Goal: Transaction & Acquisition: Purchase product/service

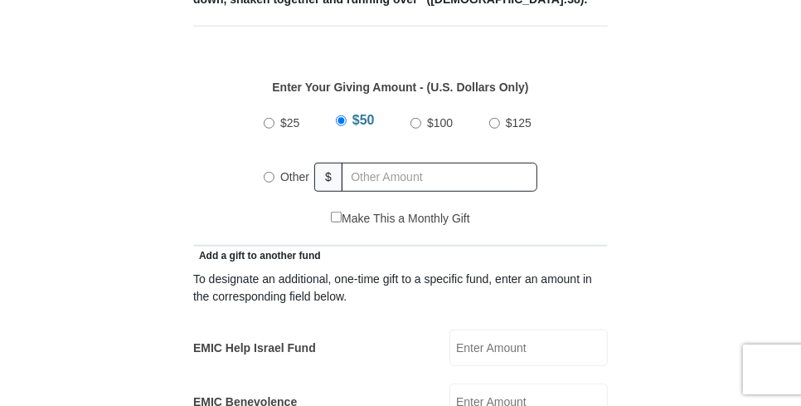
scroll to position [747, 0]
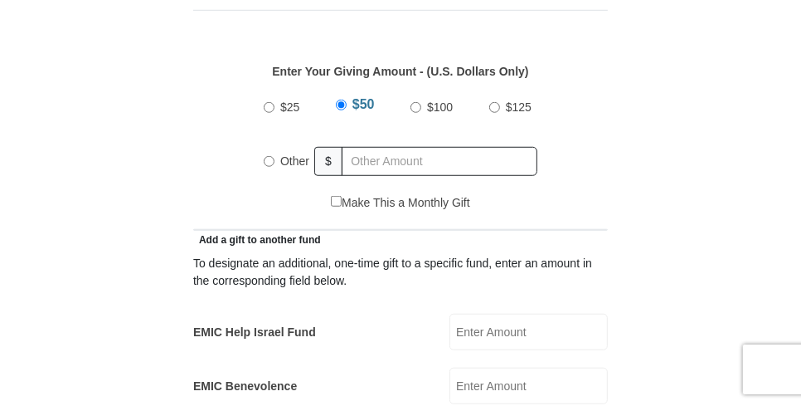
click at [265, 156] on input "Other" at bounding box center [269, 161] width 11 height 11
radio input "true"
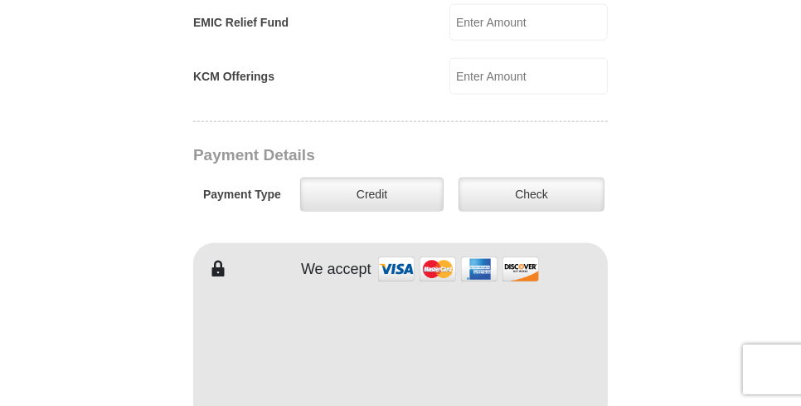
scroll to position [1245, 0]
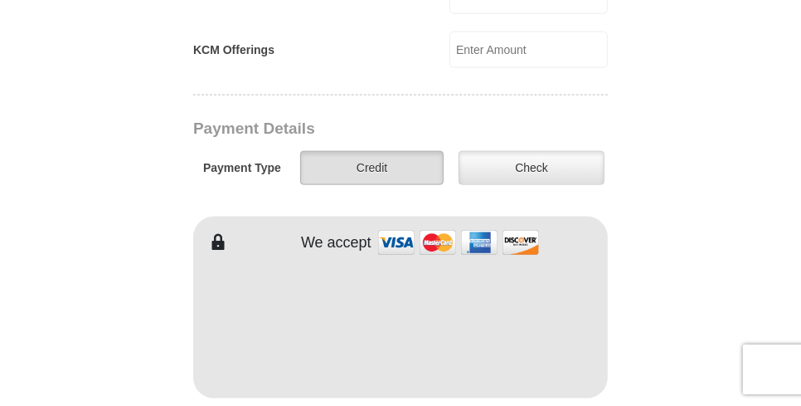
type input "193.00"
click at [405, 151] on label "Credit" at bounding box center [372, 168] width 144 height 34
click at [0, 0] on input "Credit" at bounding box center [0, 0] width 0 height 0
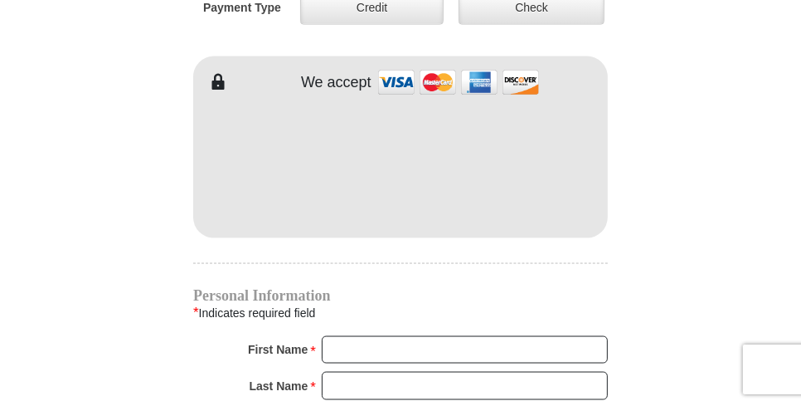
scroll to position [1410, 0]
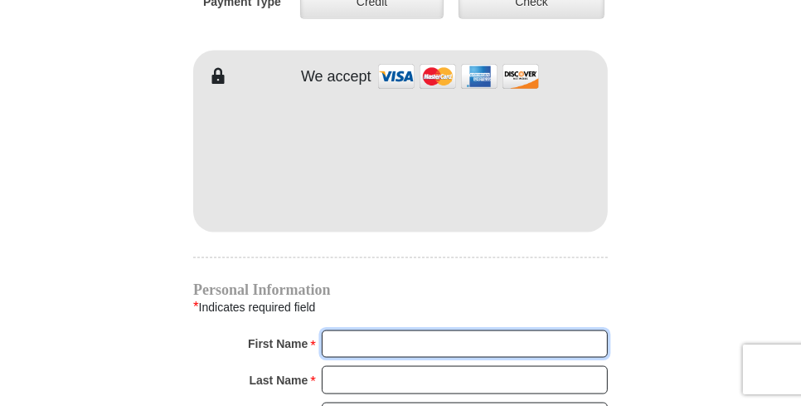
click at [340, 330] on input "First Name *" at bounding box center [465, 344] width 286 height 28
type input "[PERSON_NAME]"
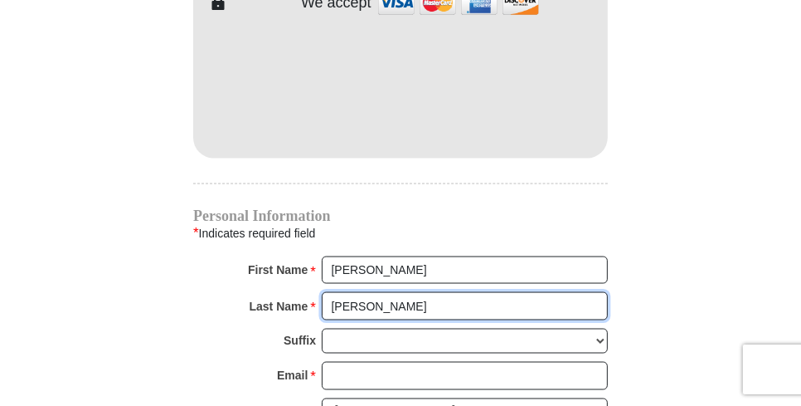
scroll to position [1576, 0]
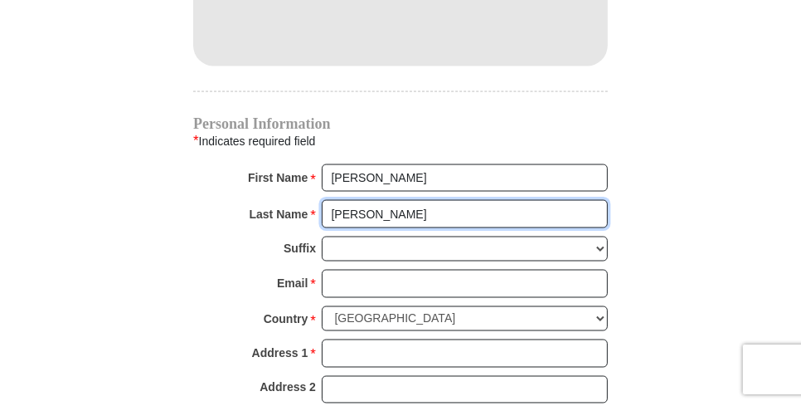
type input "[PERSON_NAME]"
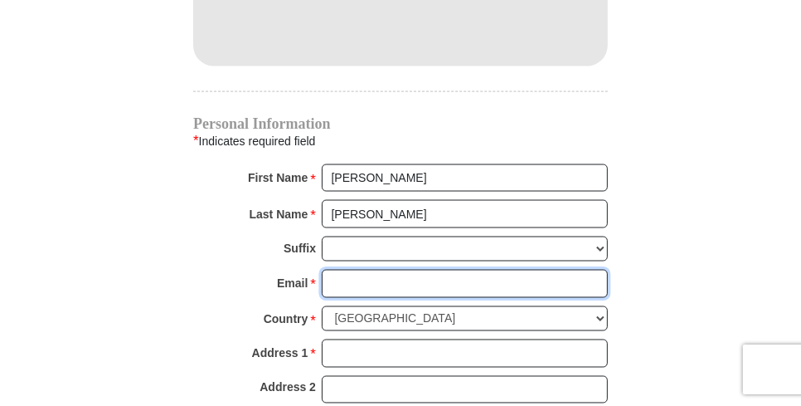
click at [329, 270] on input "Email *" at bounding box center [465, 284] width 286 height 28
type input "[PERSON_NAME][EMAIL_ADDRESS][PERSON_NAME][DOMAIN_NAME]"
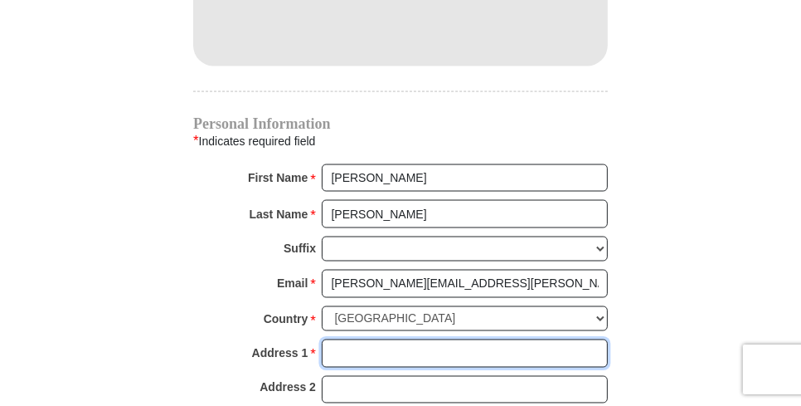
click at [334, 339] on input "Address 1 *" at bounding box center [465, 353] width 286 height 28
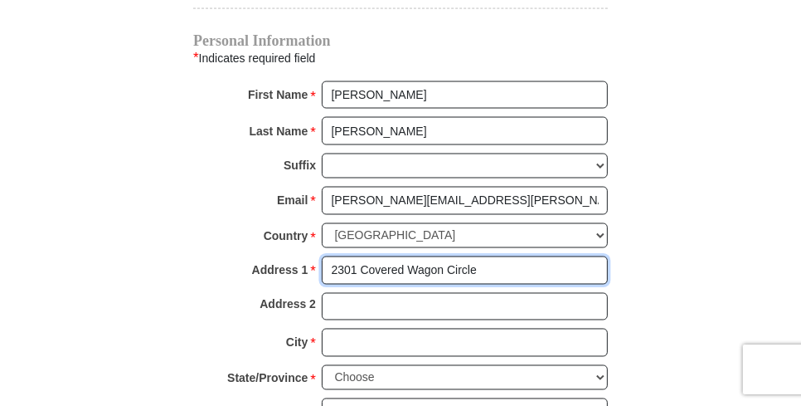
type input "2301 Covered Wagon Circle"
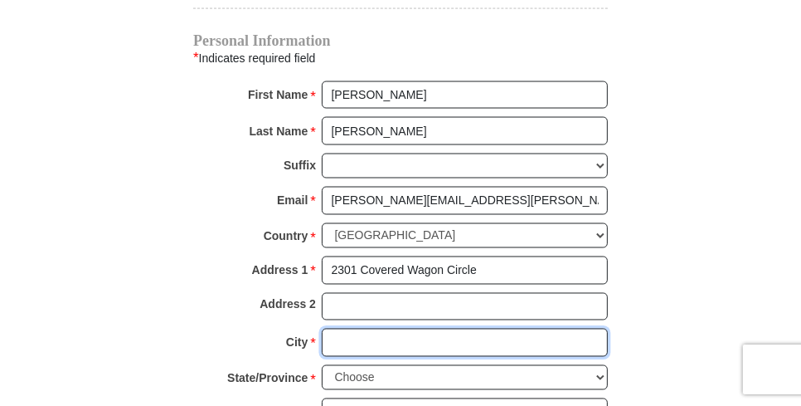
click at [328, 329] on input "City *" at bounding box center [465, 343] width 286 height 28
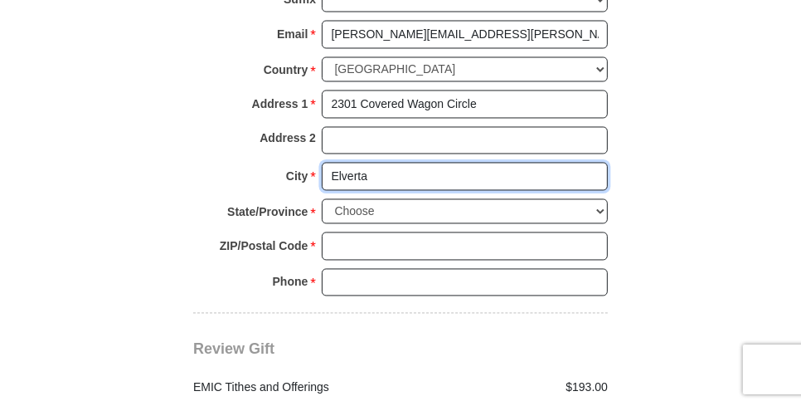
type input "Elverta"
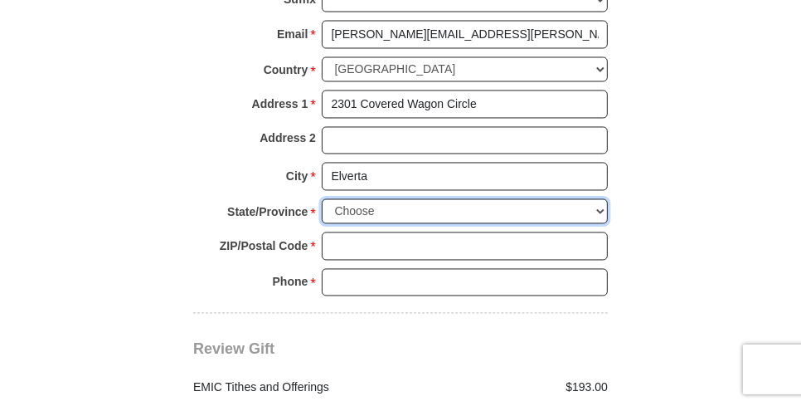
click at [596, 199] on select "Choose [US_STATE] [US_STATE] [US_STATE] [US_STATE] [US_STATE] Armed Forces Amer…" at bounding box center [465, 212] width 286 height 26
select select "CA"
click at [322, 199] on select "Choose [US_STATE] [US_STATE] [US_STATE] [US_STATE] [US_STATE] Armed Forces Amer…" at bounding box center [465, 212] width 286 height 26
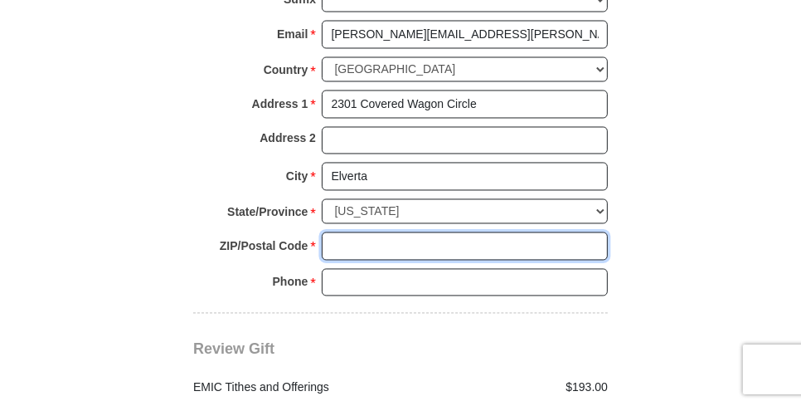
click at [347, 232] on input "ZIP/Postal Code *" at bounding box center [465, 246] width 286 height 28
type input "95626"
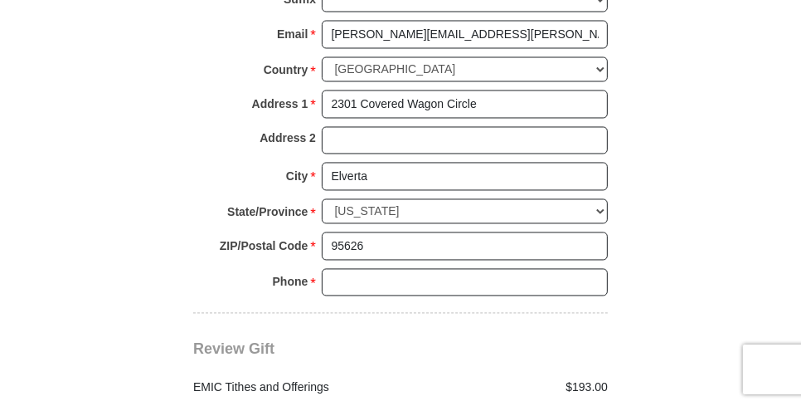
click at [344, 232] on div "ZIP/Postal Code * 95626 No postal code? Click here. Please enter ZIP/Postal Cod…" at bounding box center [400, 250] width 415 height 37
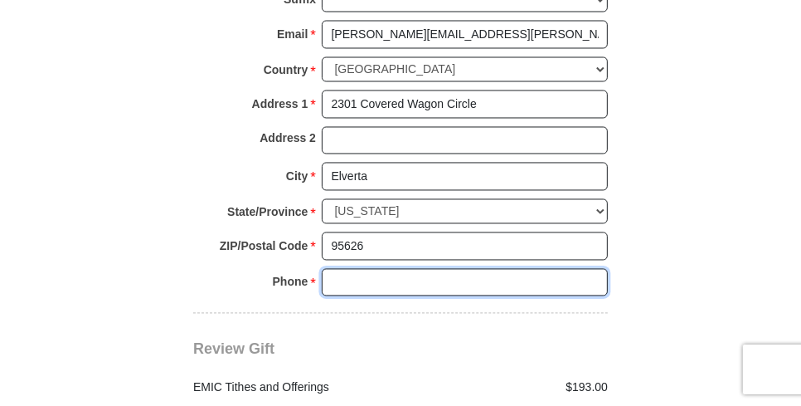
click at [337, 269] on input "Phone * *" at bounding box center [465, 283] width 286 height 28
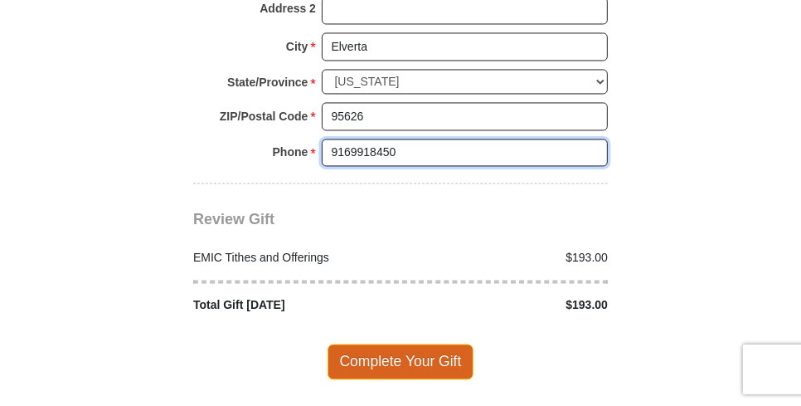
scroll to position [1991, 0]
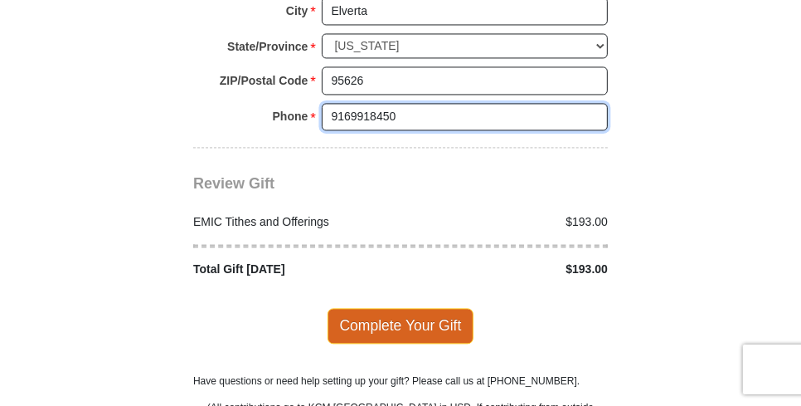
type input "9169918450"
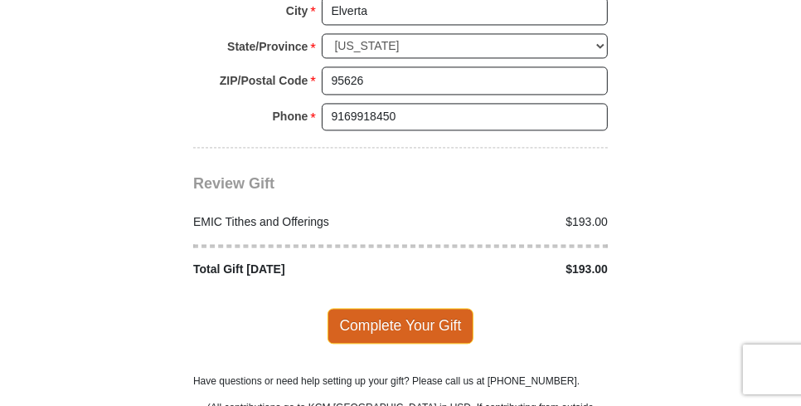
click at [361, 308] on span "Complete Your Gift" at bounding box center [401, 325] width 147 height 35
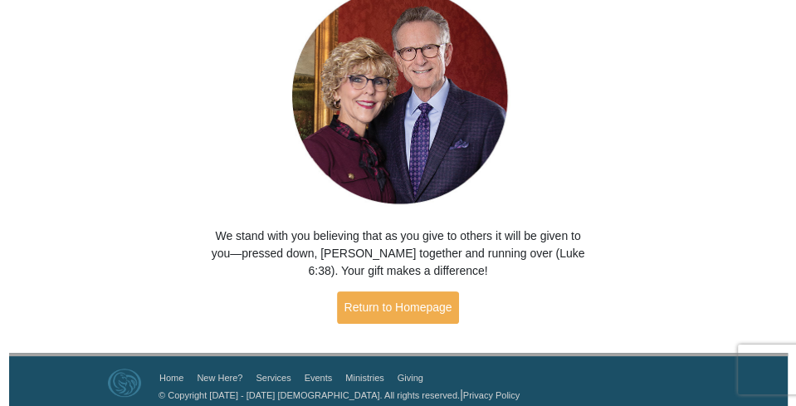
scroll to position [160, 0]
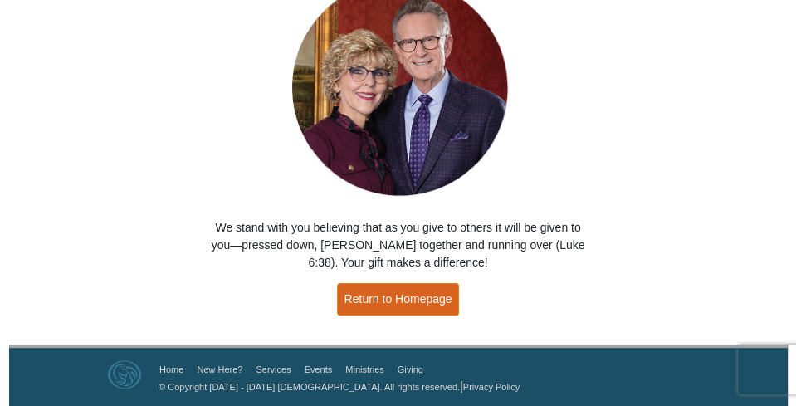
click at [397, 300] on link "Return to Homepage" at bounding box center [398, 299] width 123 height 32
